Goal: Task Accomplishment & Management: Manage account settings

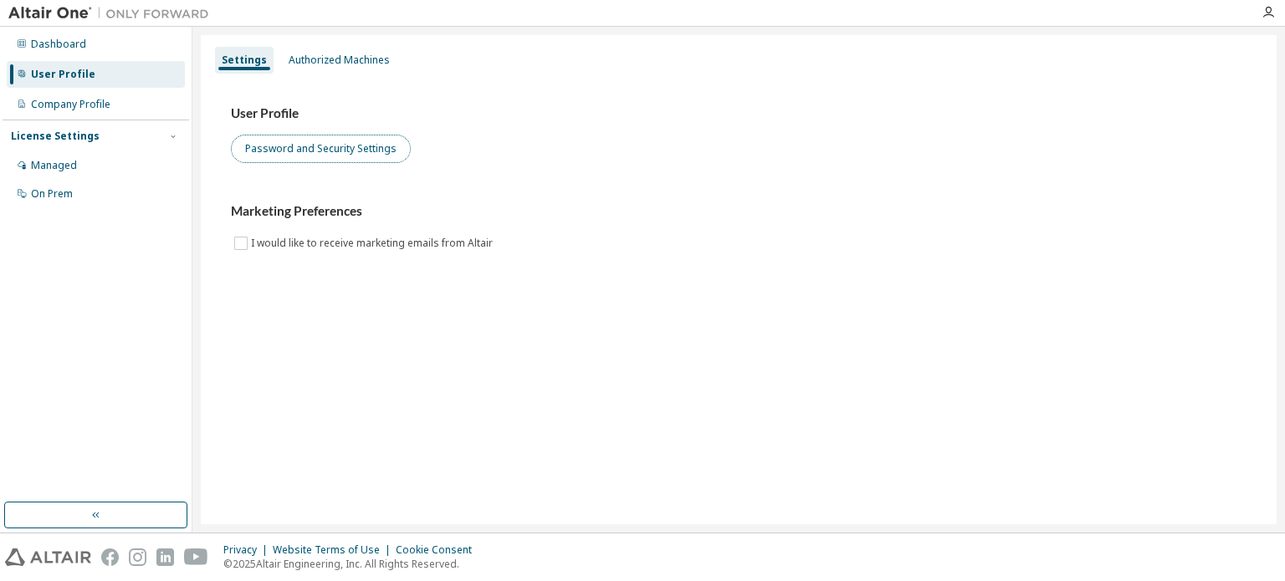
click at [284, 147] on button "Password and Security Settings" at bounding box center [321, 149] width 180 height 28
